Goal: Share content

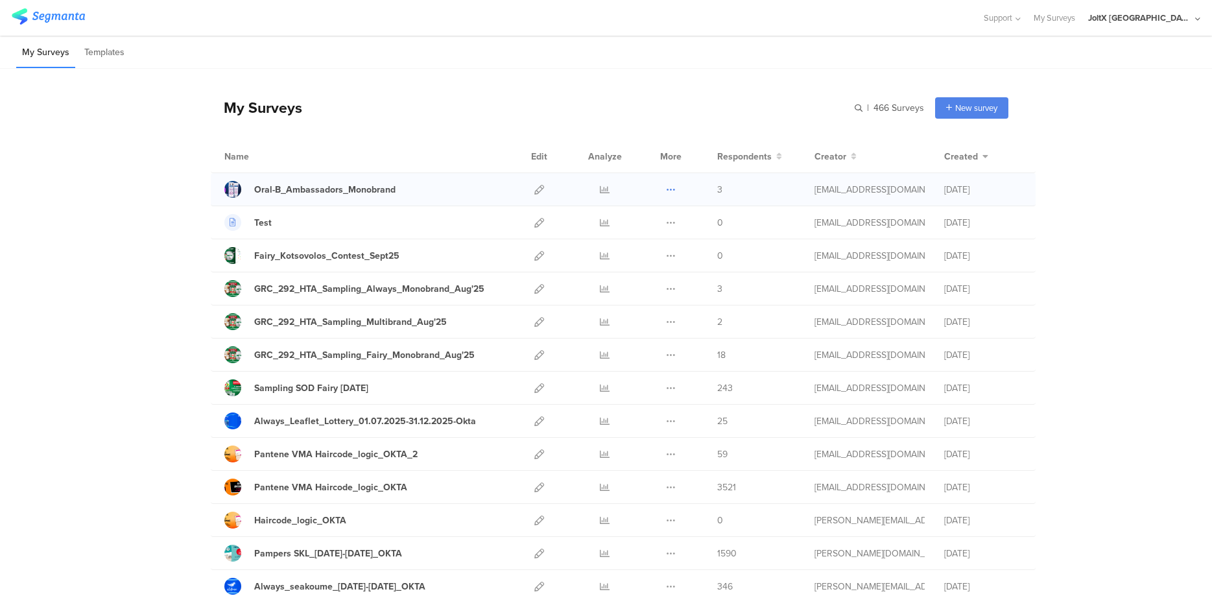
click at [671, 191] on icon at bounding box center [671, 190] width 10 height 10
click at [538, 191] on icon at bounding box center [539, 190] width 10 height 10
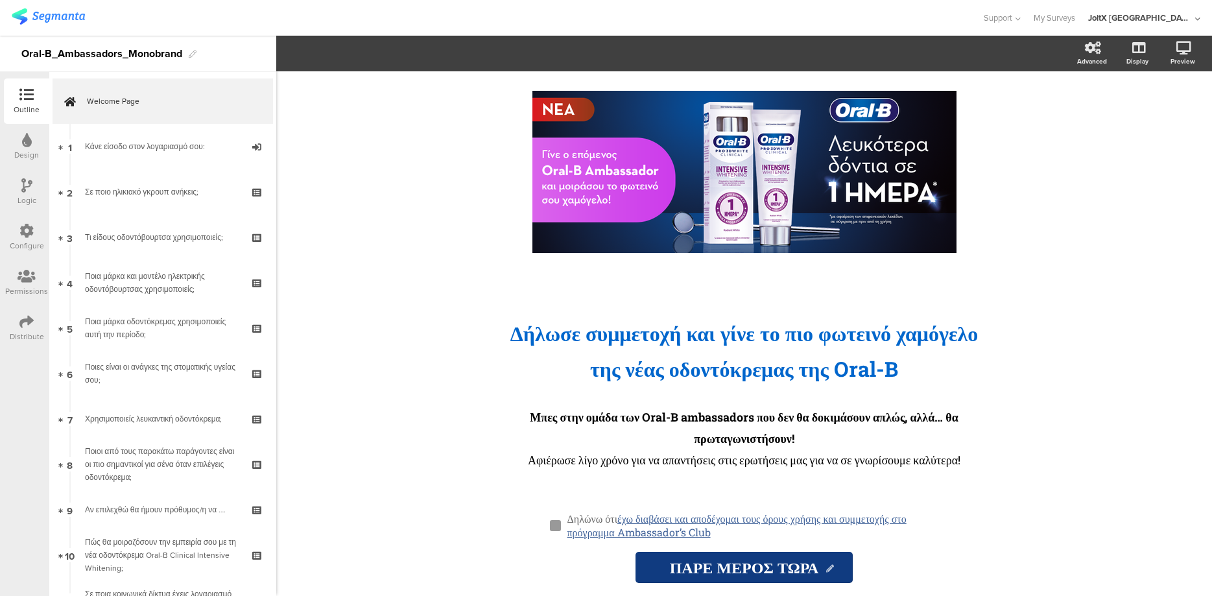
click at [27, 320] on icon at bounding box center [26, 322] width 14 height 14
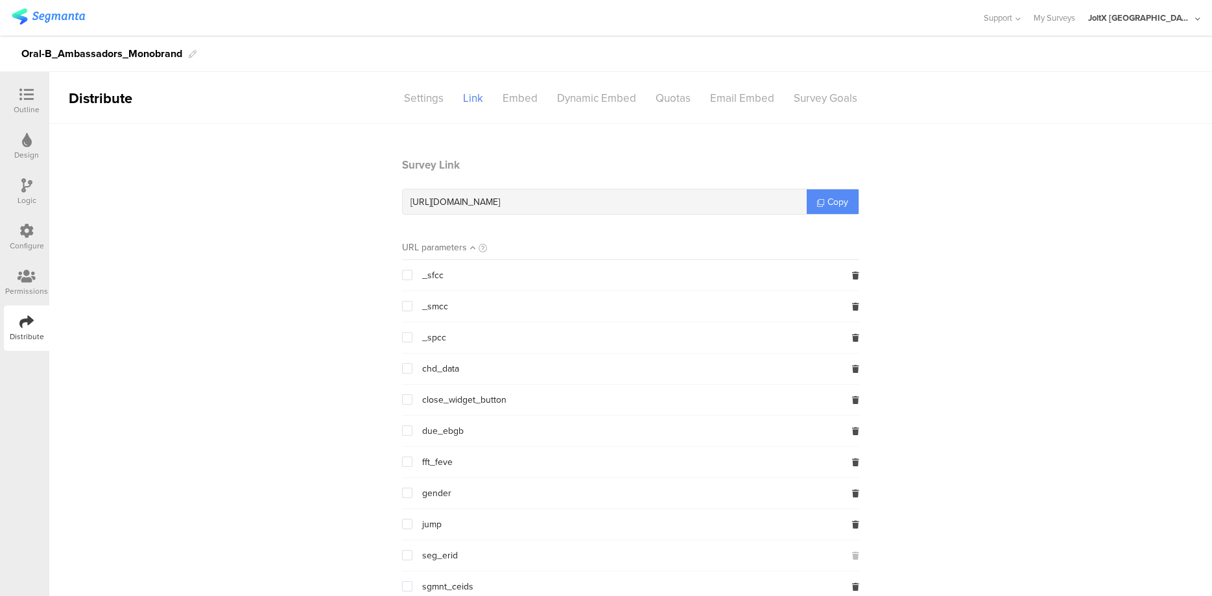
click at [828, 196] on span "Copy" at bounding box center [837, 202] width 21 height 14
